Goal: Find specific page/section: Find specific page/section

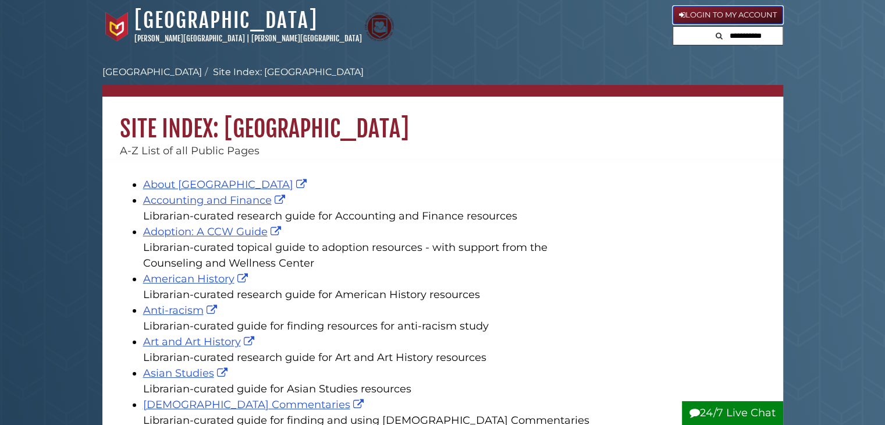
click at [679, 11] on icon at bounding box center [682, 15] width 6 height 8
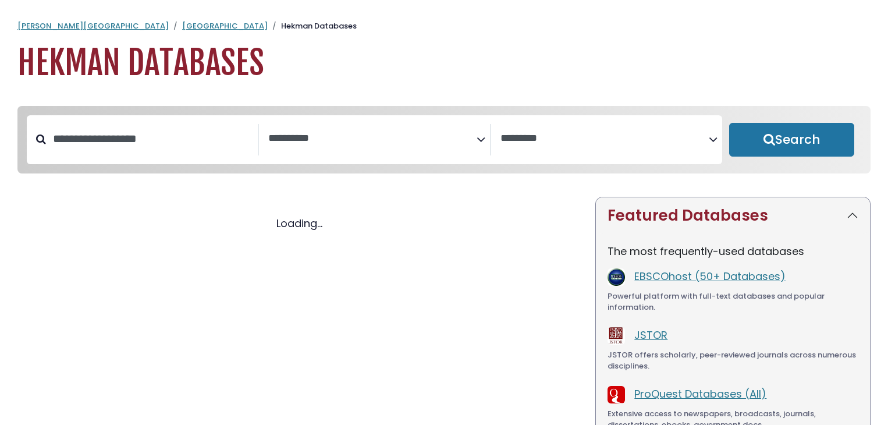
select select "Database Subject Filter"
select select "Database Vendors Filter"
select select "Database Subject Filter"
select select "Database Vendors Filter"
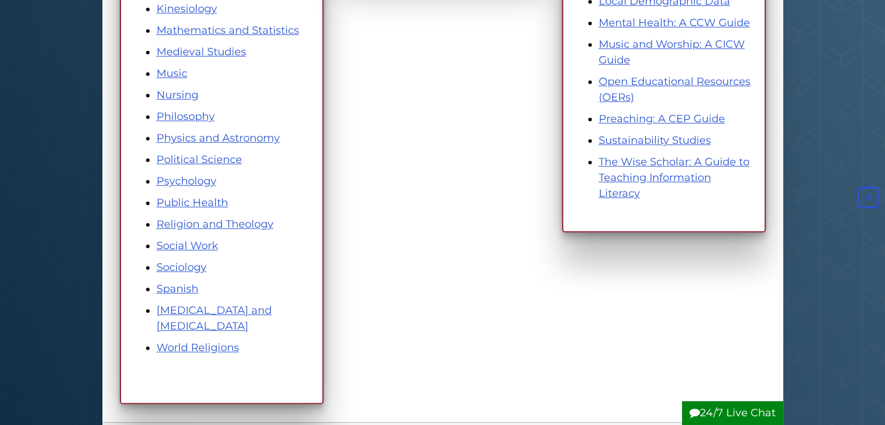
scroll to position [679, 0]
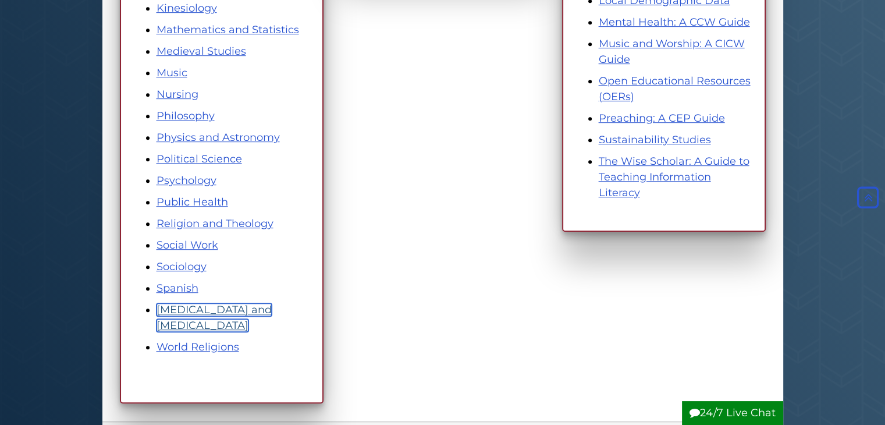
click at [220, 304] on link "[MEDICAL_DATA] and [MEDICAL_DATA]" at bounding box center [213, 317] width 115 height 29
